Goal: Task Accomplishment & Management: Use online tool/utility

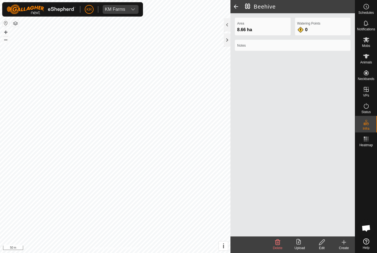
click at [366, 41] on icon at bounding box center [367, 39] width 6 height 5
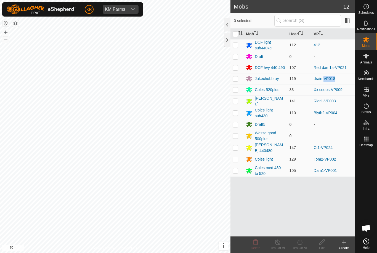
click at [346, 80] on td "drain-VP018" at bounding box center [333, 78] width 43 height 11
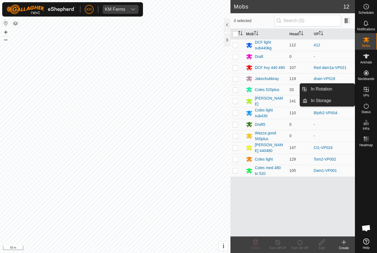
click at [331, 87] on span "In Rotation" at bounding box center [321, 89] width 21 height 7
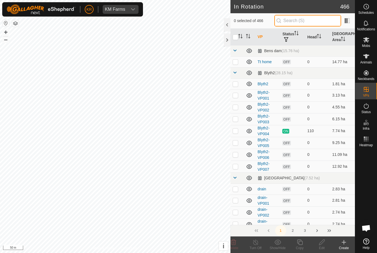
click at [311, 20] on input "text" at bounding box center [308, 21] width 67 height 12
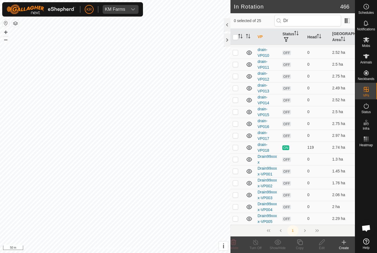
scroll to position [127, 0]
click at [263, 147] on tbody "Cave corner (7.52 ha) drain OFF 0 2.83 ha drain-VP001 OFF 0 2.81 ha drain-VP002…" at bounding box center [293, 71] width 125 height 307
click at [318, 20] on input "Dr" at bounding box center [308, 21] width 67 height 12
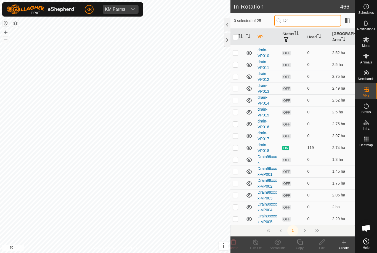
type input "D"
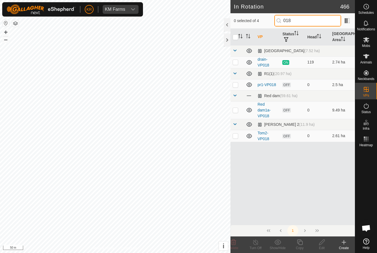
type input "018"
click at [239, 62] on td at bounding box center [237, 62] width 13 height 12
checkbox input "true"
click at [304, 242] on copy-svg-icon at bounding box center [300, 242] width 22 height 7
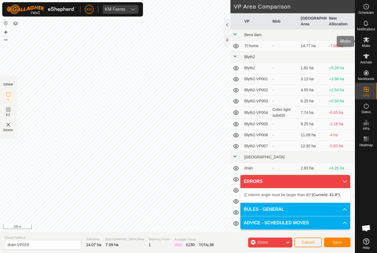
click at [372, 44] on div "Mobs" at bounding box center [367, 41] width 22 height 17
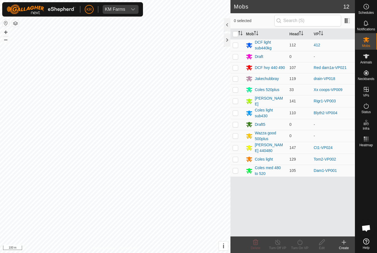
click at [235, 77] on p-checkbox at bounding box center [236, 79] width 6 height 4
checkbox input "true"
click at [277, 243] on icon at bounding box center [278, 242] width 7 height 7
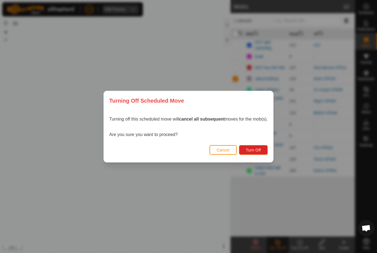
click at [258, 149] on span "Turn Off" at bounding box center [253, 150] width 15 height 4
